Goal: Task Accomplishment & Management: Complete application form

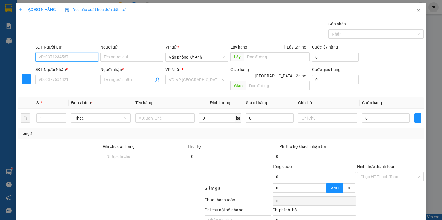
click at [71, 58] on input "SĐT Người Gửi" at bounding box center [66, 56] width 63 height 9
type input "0918767803"
click at [70, 64] on div "0918767803 - nam" at bounding box center [66, 68] width 62 height 9
type input "nam"
drag, startPoint x: 69, startPoint y: 56, endPoint x: 32, endPoint y: 55, distance: 37.5
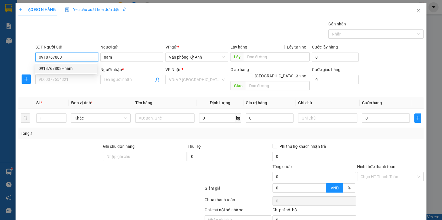
click at [32, 55] on div "SĐT Người Gửi 0918767803 Người gửi nam VP gửi * Văn phòng Kỳ Anh Lấy hàng Lấy t…" at bounding box center [221, 54] width 407 height 20
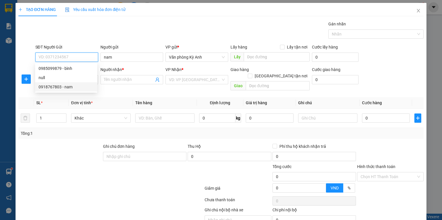
click at [59, 89] on div "0918767803 - nam" at bounding box center [66, 87] width 55 height 6
type input "0918767803"
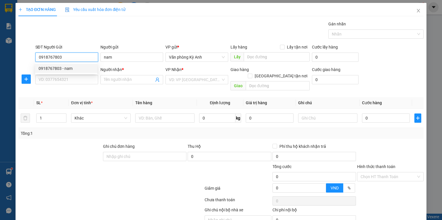
drag, startPoint x: 67, startPoint y: 56, endPoint x: 38, endPoint y: 55, distance: 29.1
click at [38, 55] on input "0918767803" at bounding box center [66, 56] width 63 height 9
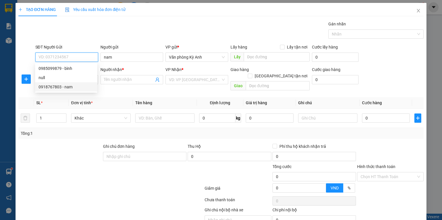
click at [59, 89] on div "0918767803 - nam" at bounding box center [66, 87] width 55 height 6
type input "0918767803"
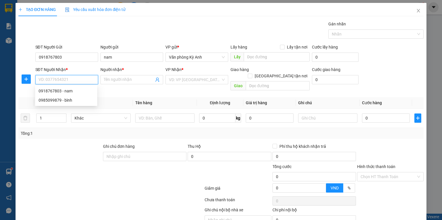
paste input "0918767803"
type input "0918767803"
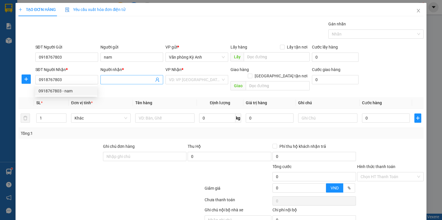
click at [129, 81] on input "Người nhận *" at bounding box center [129, 79] width 50 height 6
type input "nam"
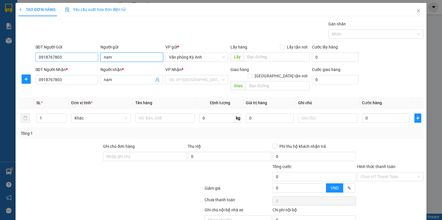
drag, startPoint x: 119, startPoint y: 54, endPoint x: 86, endPoint y: 56, distance: 33.5
click at [86, 56] on div "SĐT Người Gửi 0918767803 Người gửi nam nam VP gửi * Văn phòng Kỳ Anh Lấy hàng L…" at bounding box center [229, 54] width 391 height 20
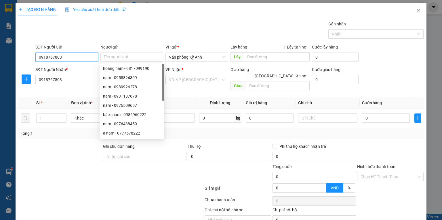
drag, startPoint x: 71, startPoint y: 56, endPoint x: 26, endPoint y: 61, distance: 46.1
click at [26, 61] on div "SĐT Người Gửi 0918767803 0918767803 Người gửi Tên người gửi VP gửi * Văn phòng …" at bounding box center [221, 54] width 407 height 20
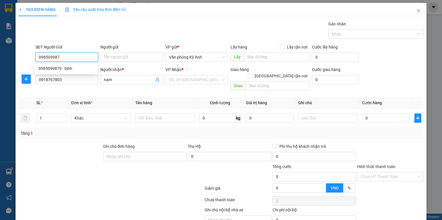
type input "0985099879"
click at [69, 71] on div "0985099879 - bình" at bounding box center [66, 68] width 62 height 9
type input "bình"
type input "0985099879"
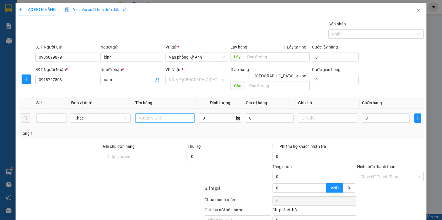
click at [154, 113] on input "text" at bounding box center [164, 117] width 59 height 9
type input "1 xop"
click at [362, 113] on input "0" at bounding box center [386, 117] width 48 height 9
type input "5"
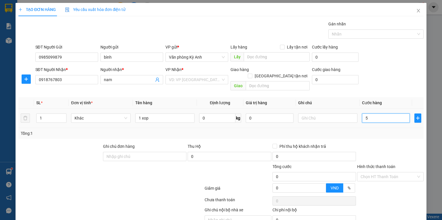
type input "5"
type input "50"
type input "500"
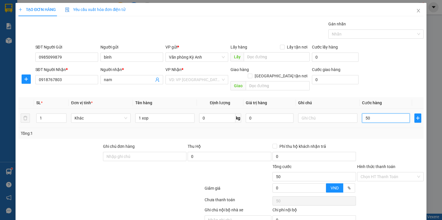
type input "500"
type input "5.000"
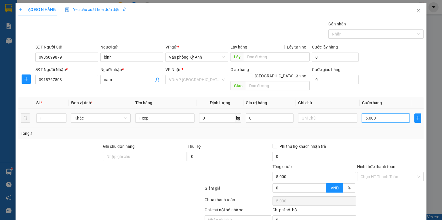
type input "50.000"
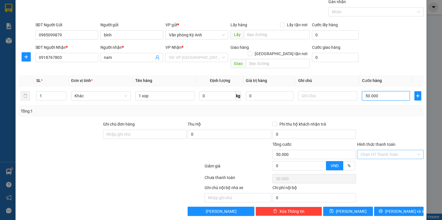
type input "50.000"
click at [379, 151] on input "Hình thức thanh toán" at bounding box center [389, 154] width 56 height 9
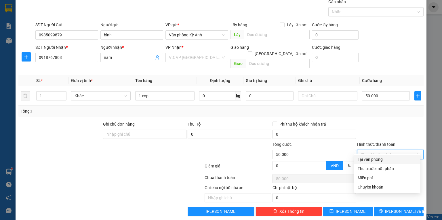
click at [375, 159] on div "Tại văn phòng" at bounding box center [387, 159] width 59 height 6
type input "0"
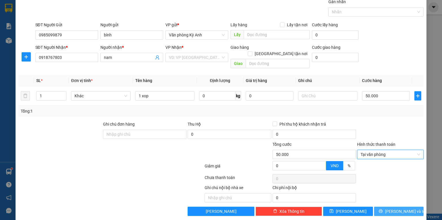
click at [395, 208] on span "[PERSON_NAME] và In" at bounding box center [405, 211] width 40 height 6
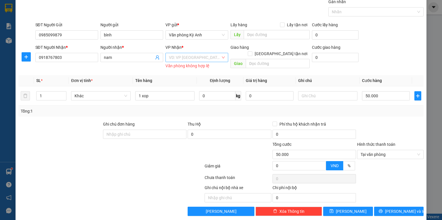
click at [201, 58] on input "search" at bounding box center [195, 57] width 52 height 9
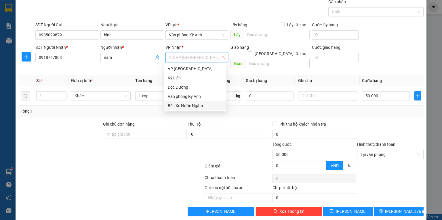
click at [182, 107] on div "Bến Xe Nước Ngầm" at bounding box center [195, 105] width 55 height 6
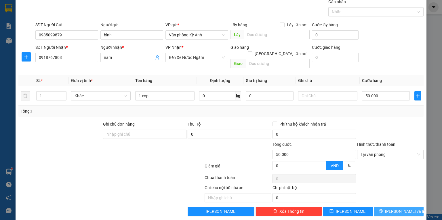
click at [391, 206] on button "[PERSON_NAME] và In" at bounding box center [400, 210] width 50 height 9
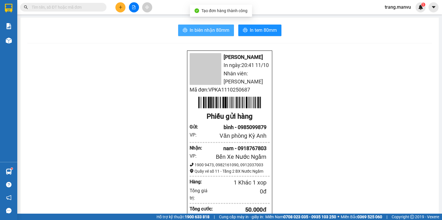
click at [215, 33] on span "In biên nhận 80mm" at bounding box center [210, 30] width 40 height 7
click at [92, 8] on input "text" at bounding box center [66, 7] width 68 height 6
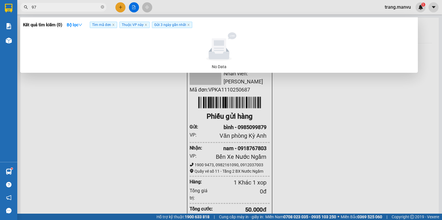
type input "979"
click at [103, 6] on icon "close-circle" at bounding box center [102, 6] width 3 height 3
